Goal: Information Seeking & Learning: Learn about a topic

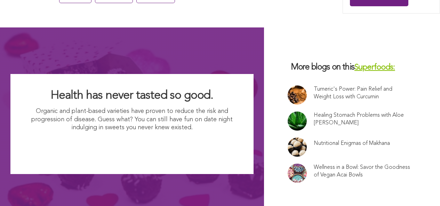
scroll to position [2509, 0]
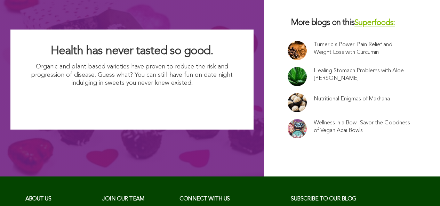
click at [41, 206] on link "Our Story" at bounding box center [60, 209] width 70 height 7
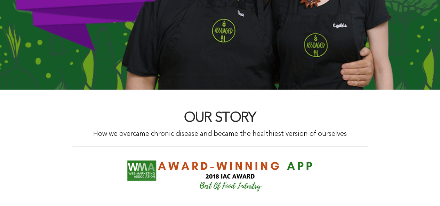
scroll to position [381, 0]
